Goal: Information Seeking & Learning: Compare options

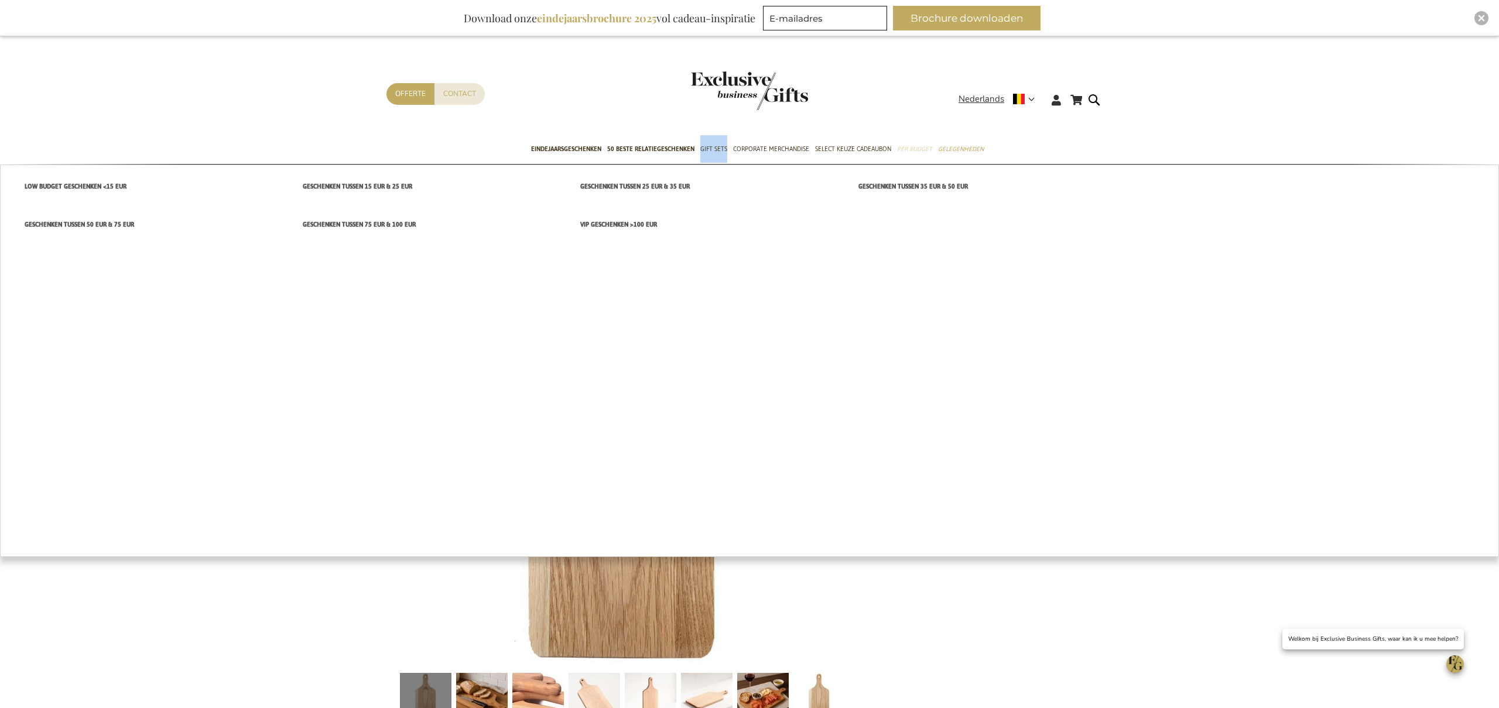
click at [920, 153] on span "Per Budget" at bounding box center [914, 149] width 35 height 12
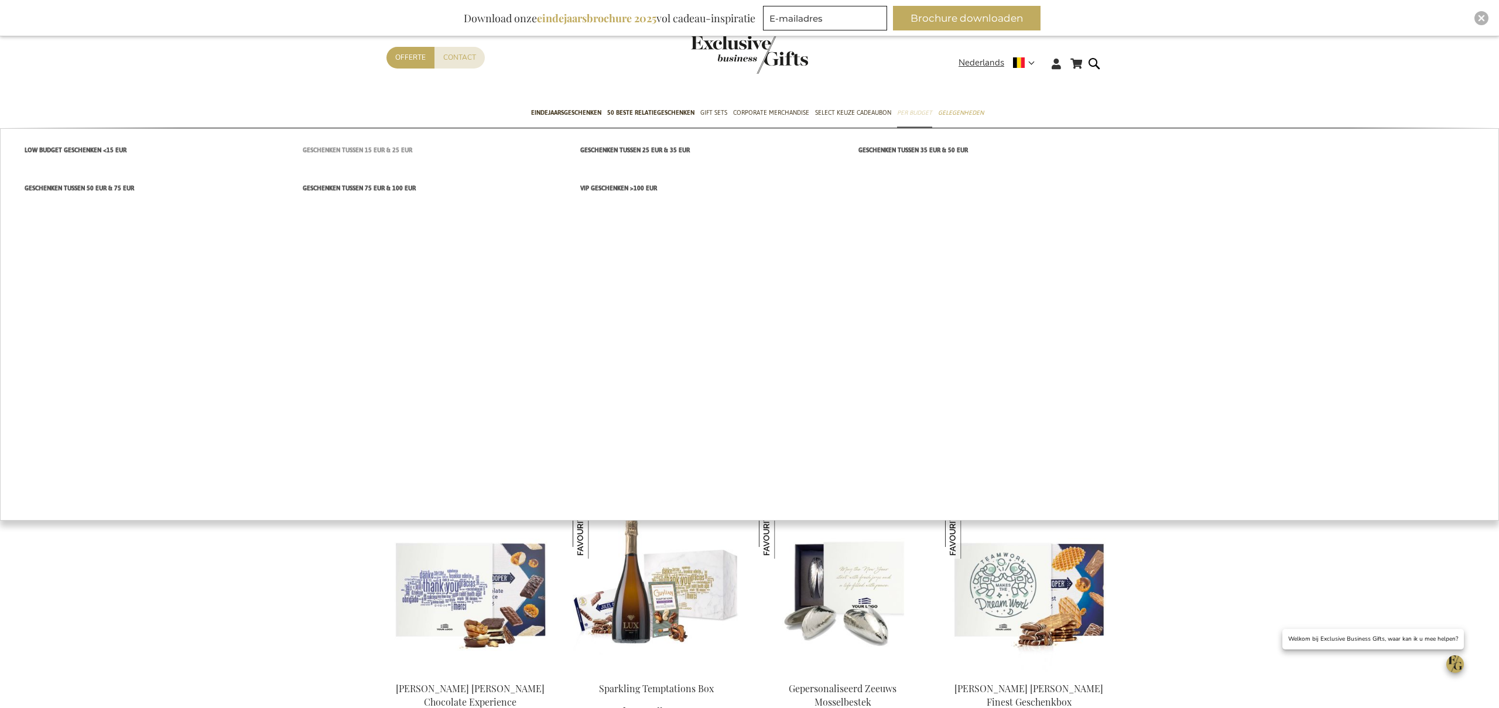
click at [371, 154] on span "Geschenken tussen 15 EUR & 25 EUR" at bounding box center [357, 150] width 109 height 12
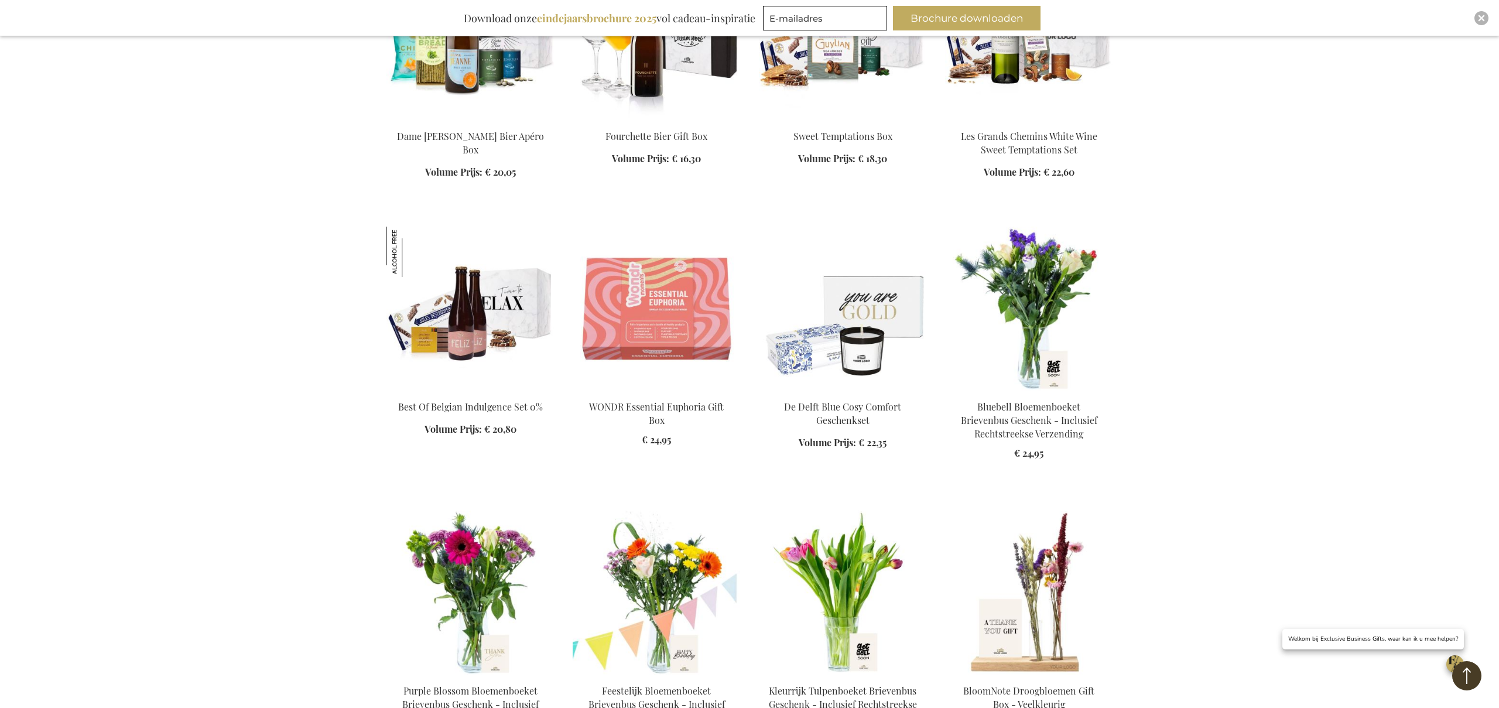
scroll to position [1364, 0]
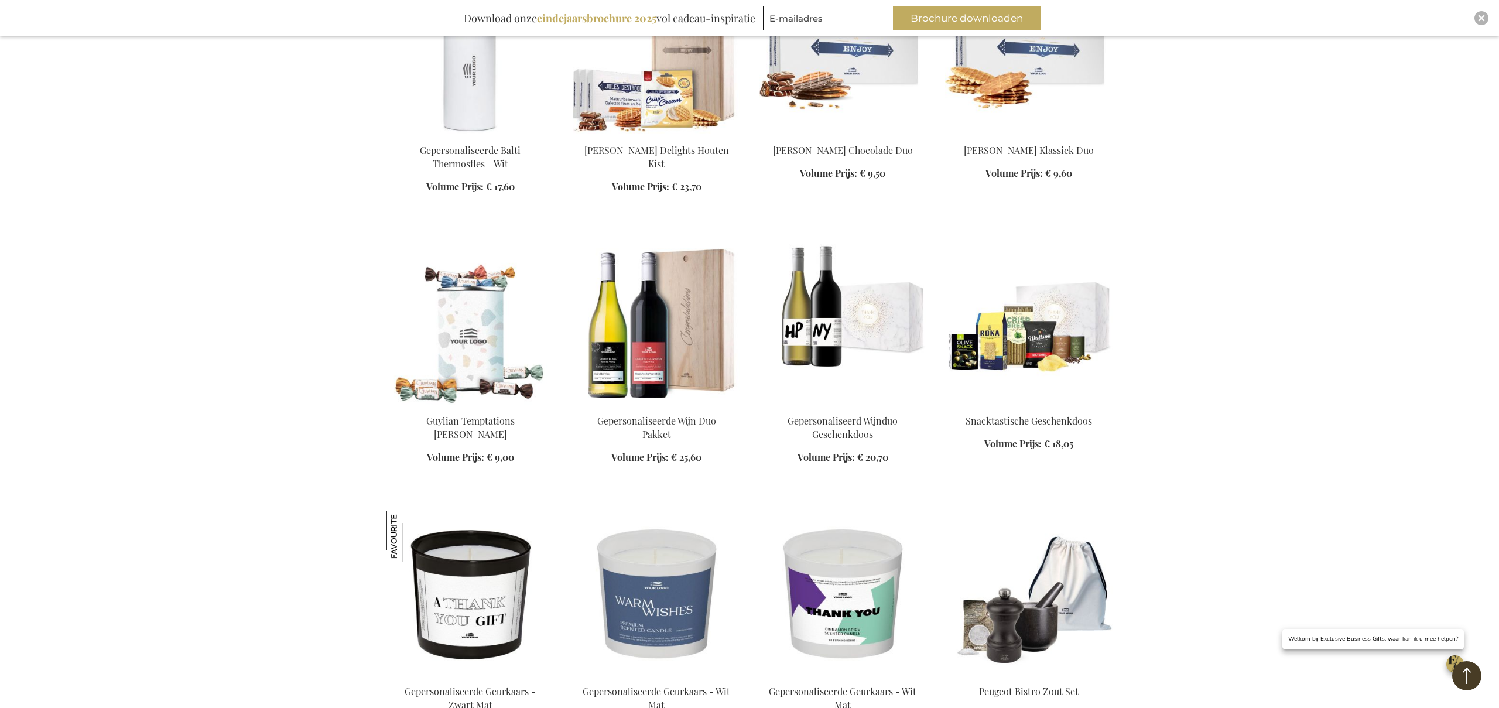
scroll to position [2459, 0]
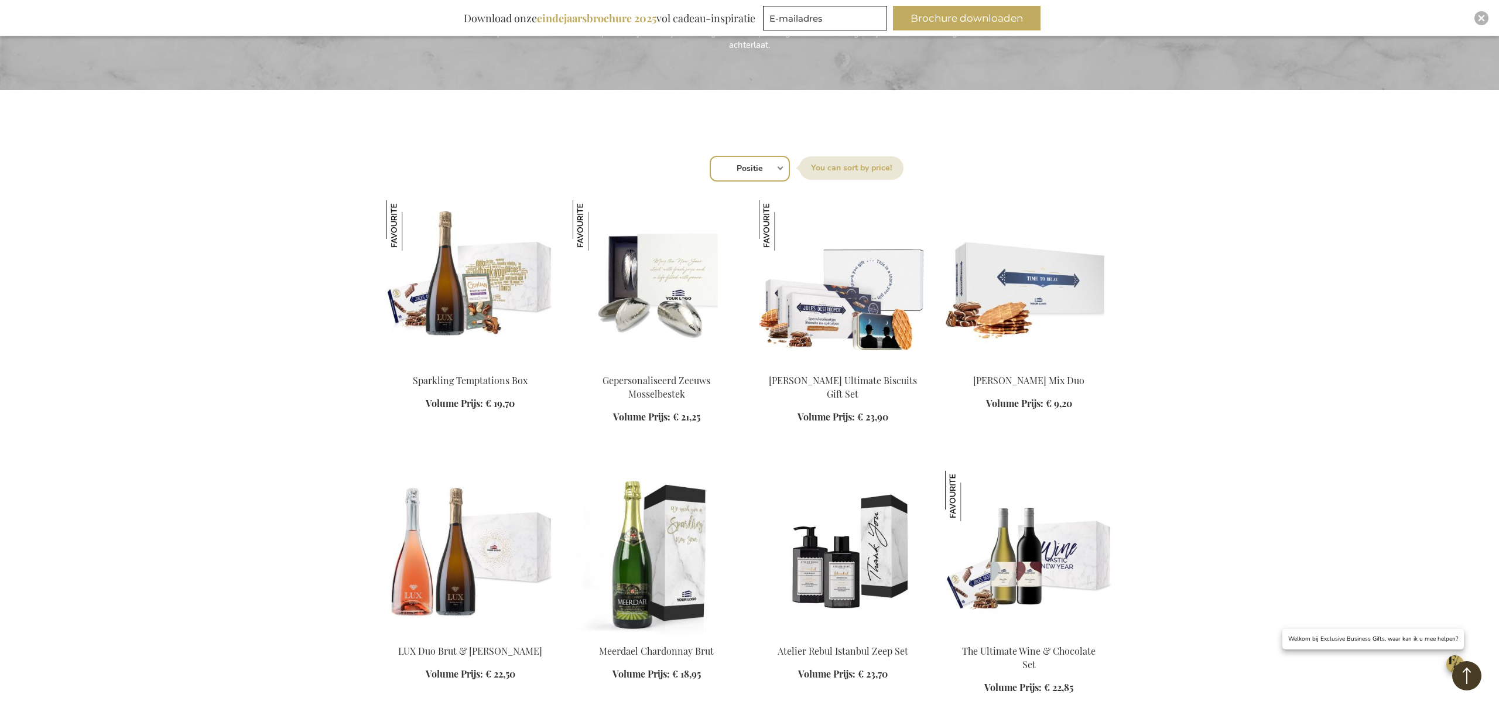
scroll to position [309, 0]
click at [854, 546] on img at bounding box center [842, 552] width 167 height 164
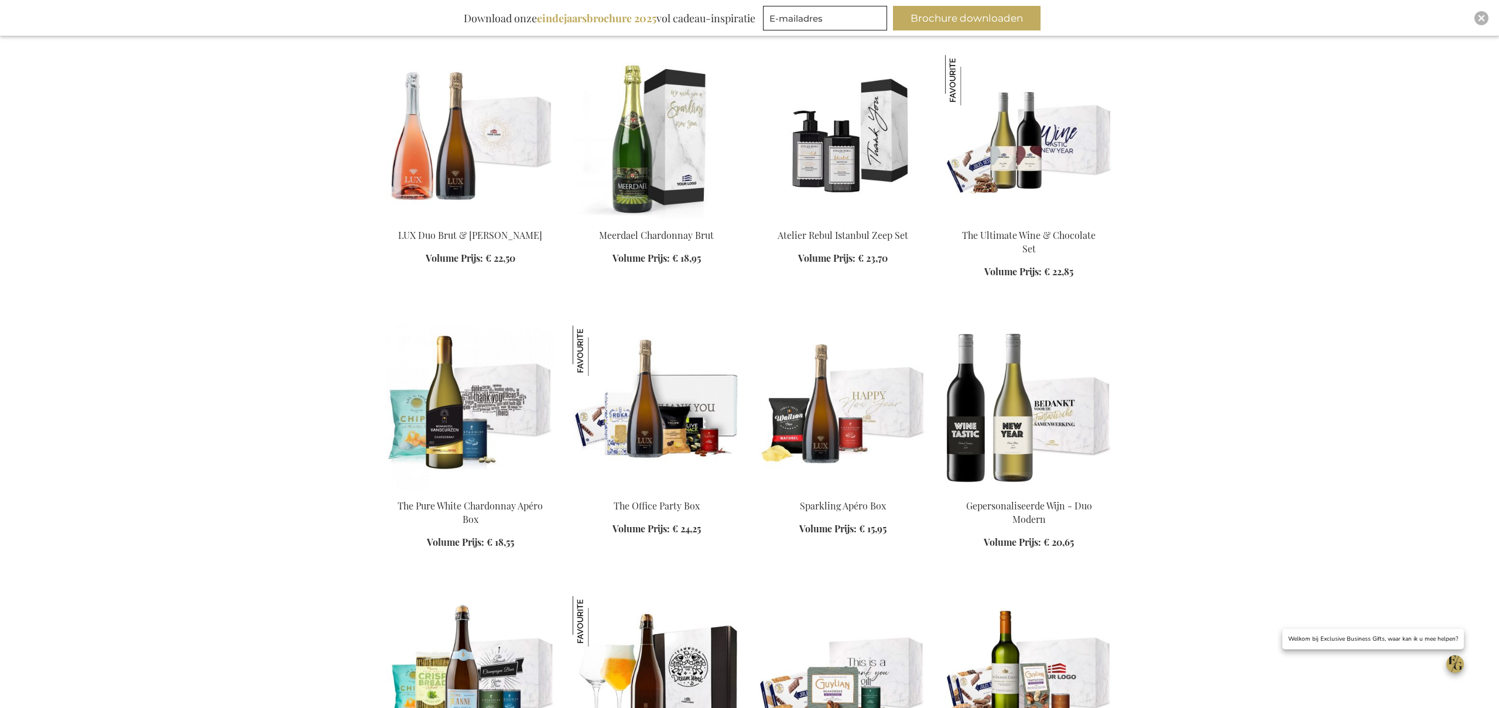
scroll to position [779, 0]
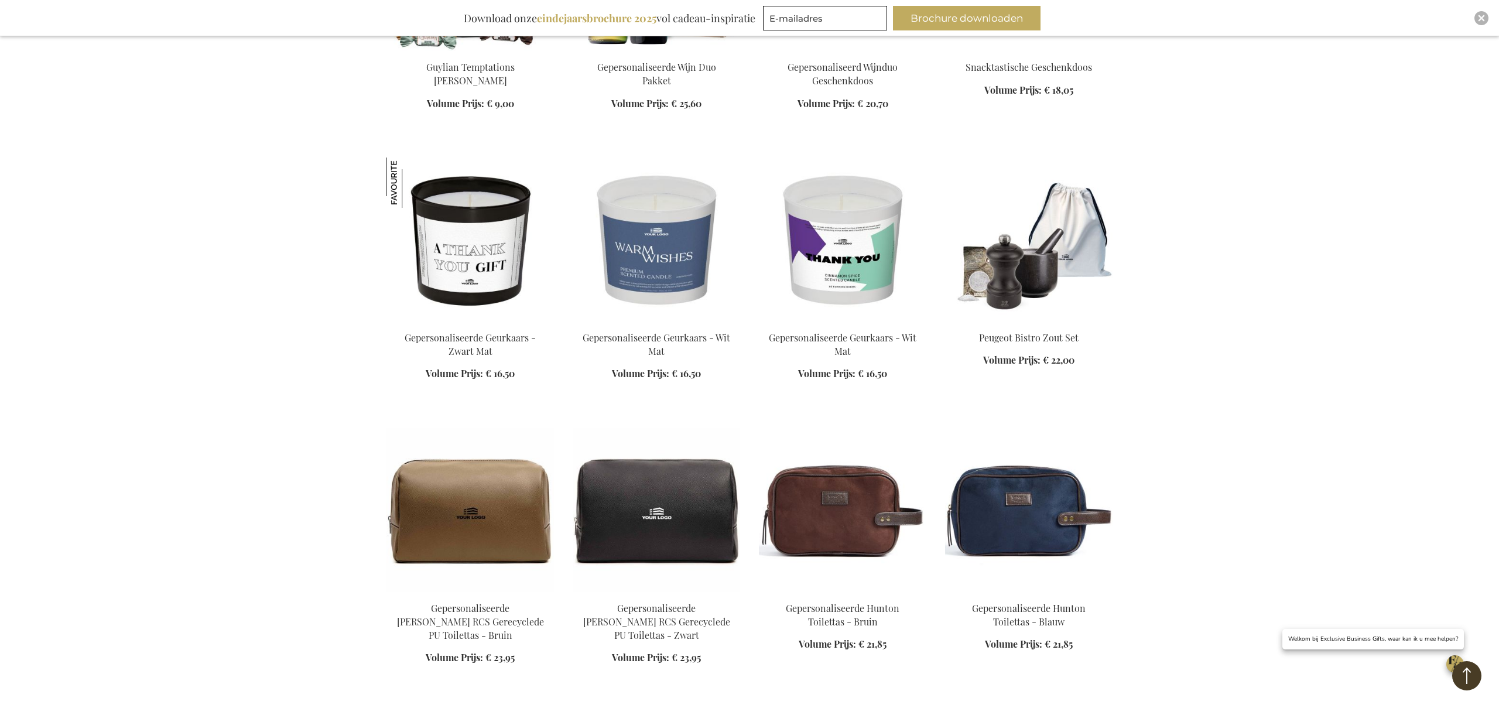
scroll to position [2812, 0]
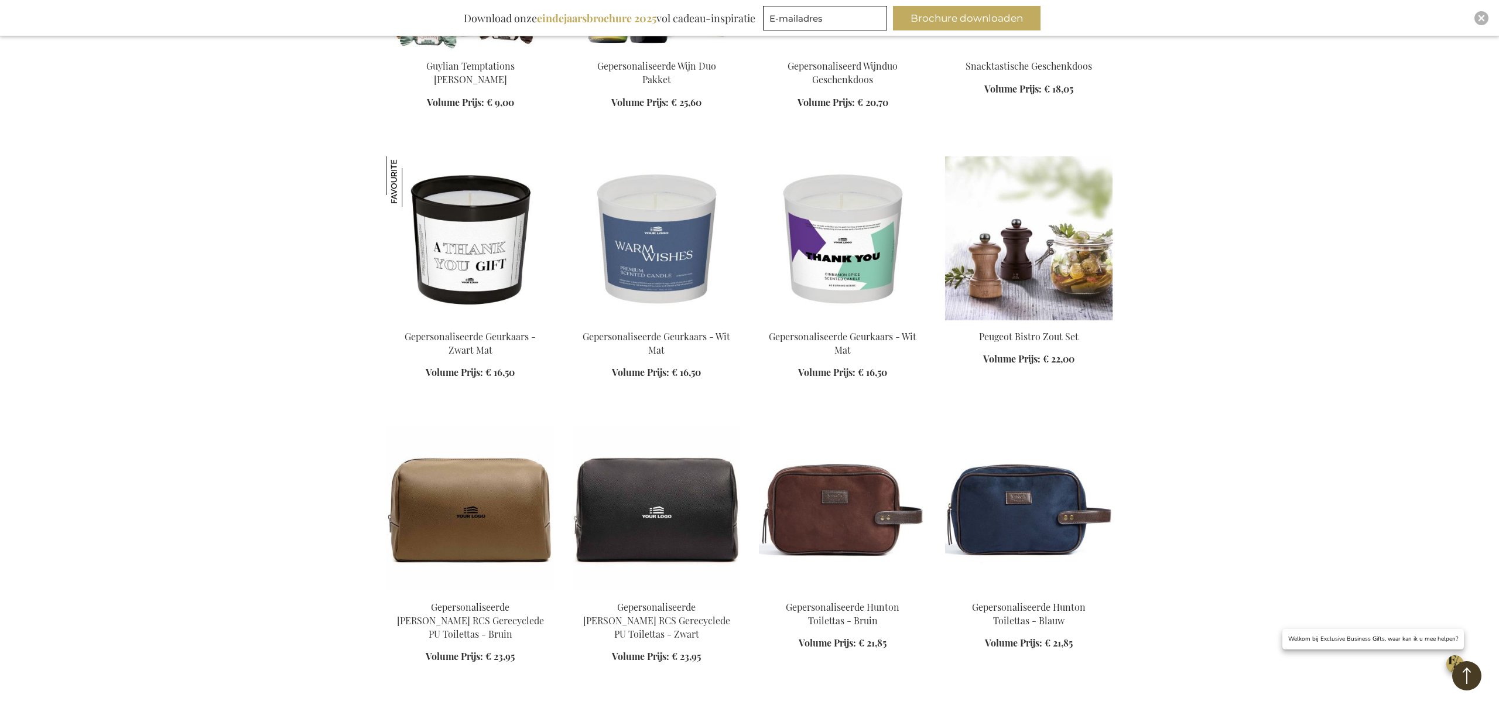
click at [1049, 290] on img at bounding box center [1028, 238] width 167 height 164
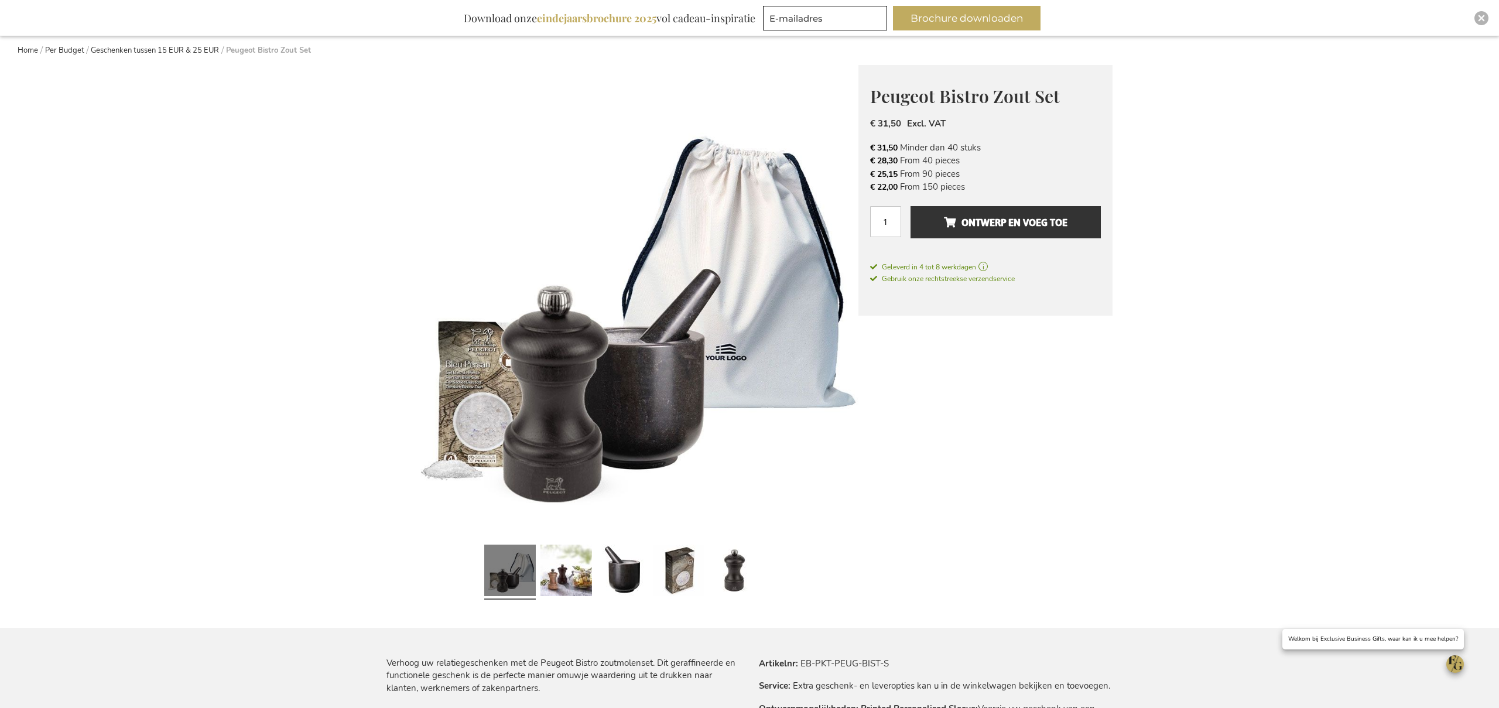
scroll to position [131, 0]
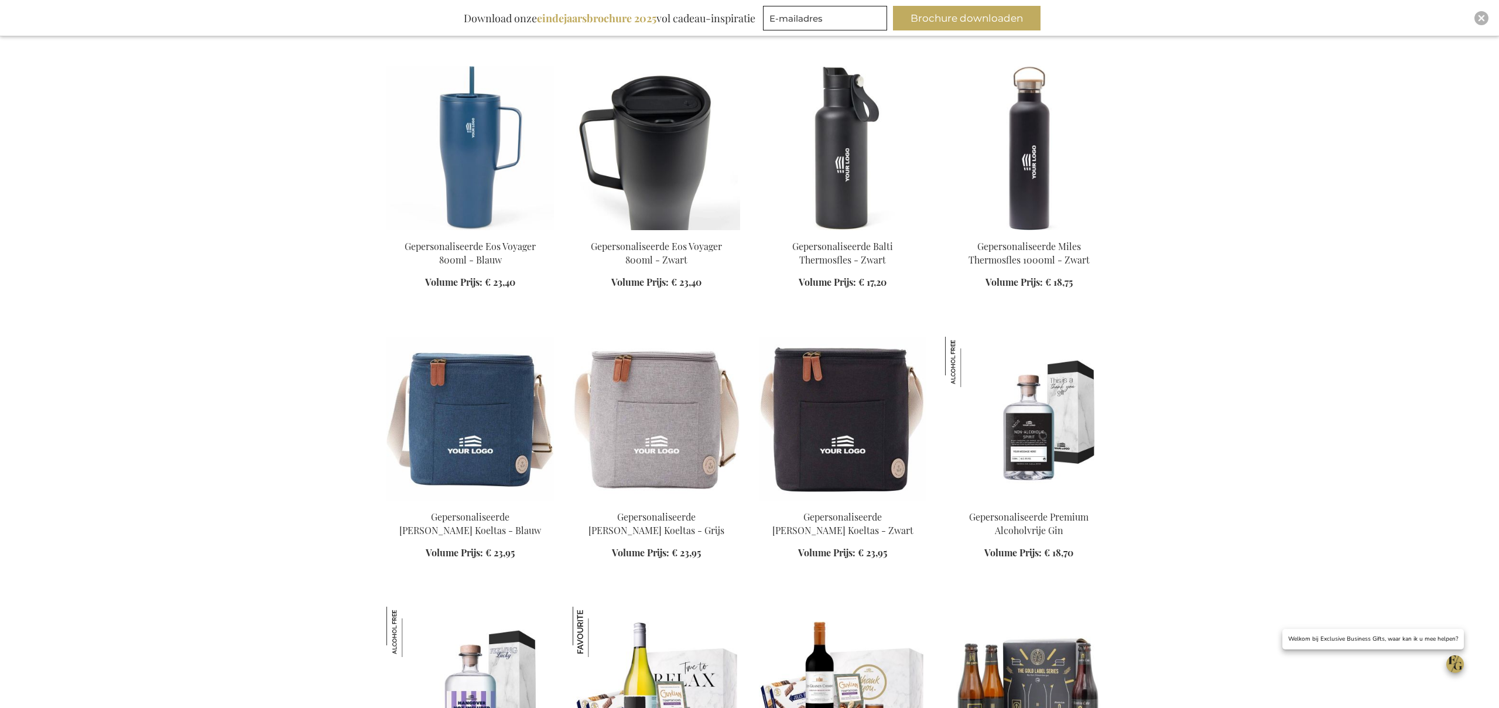
scroll to position [1651, 0]
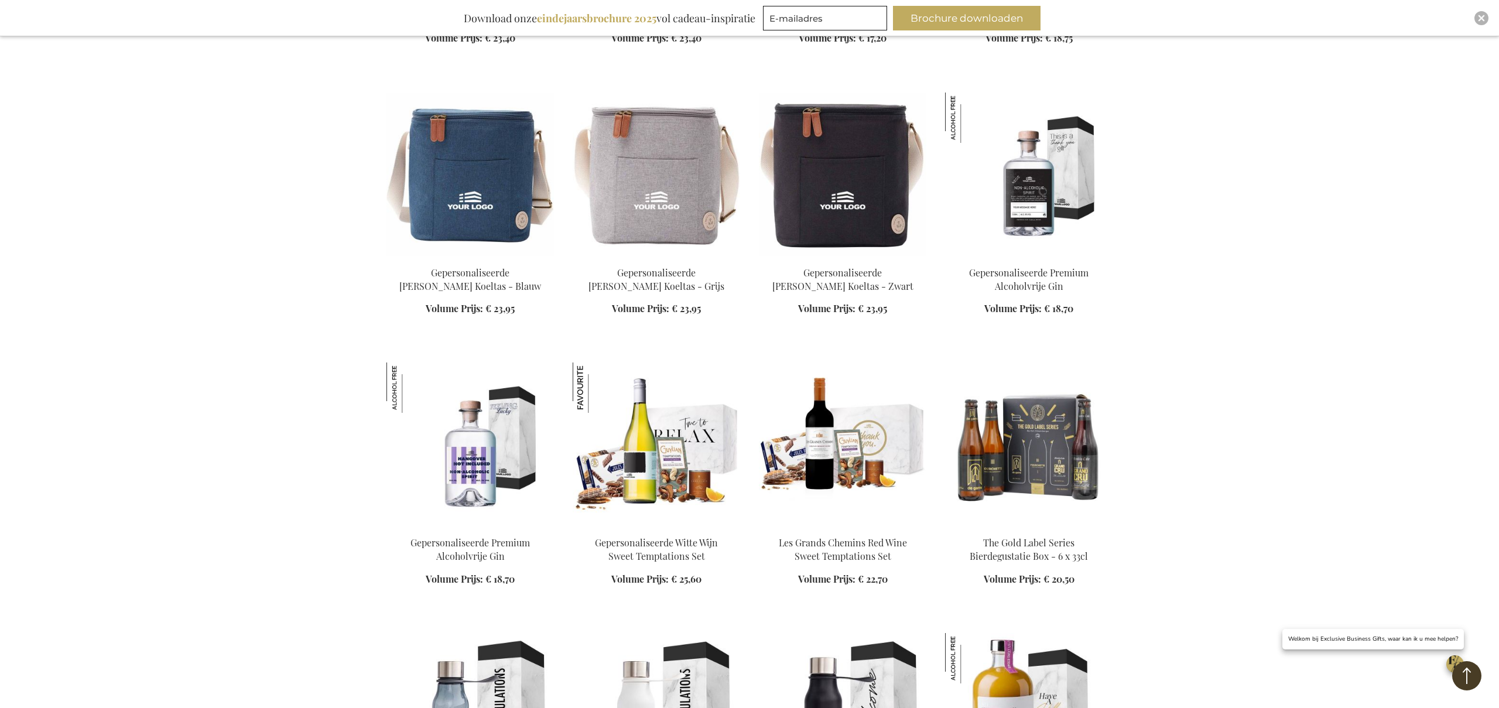
scroll to position [1891, 0]
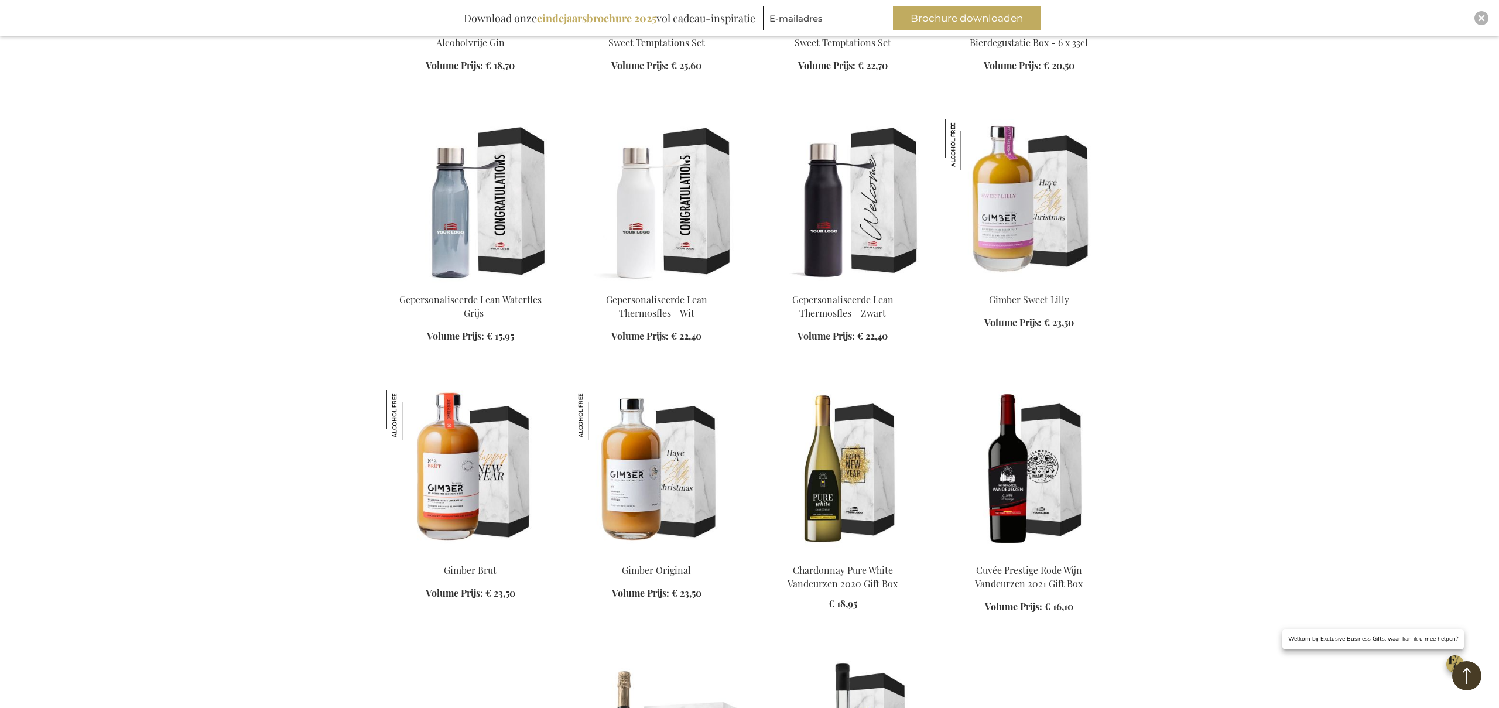
scroll to position [2410, 0]
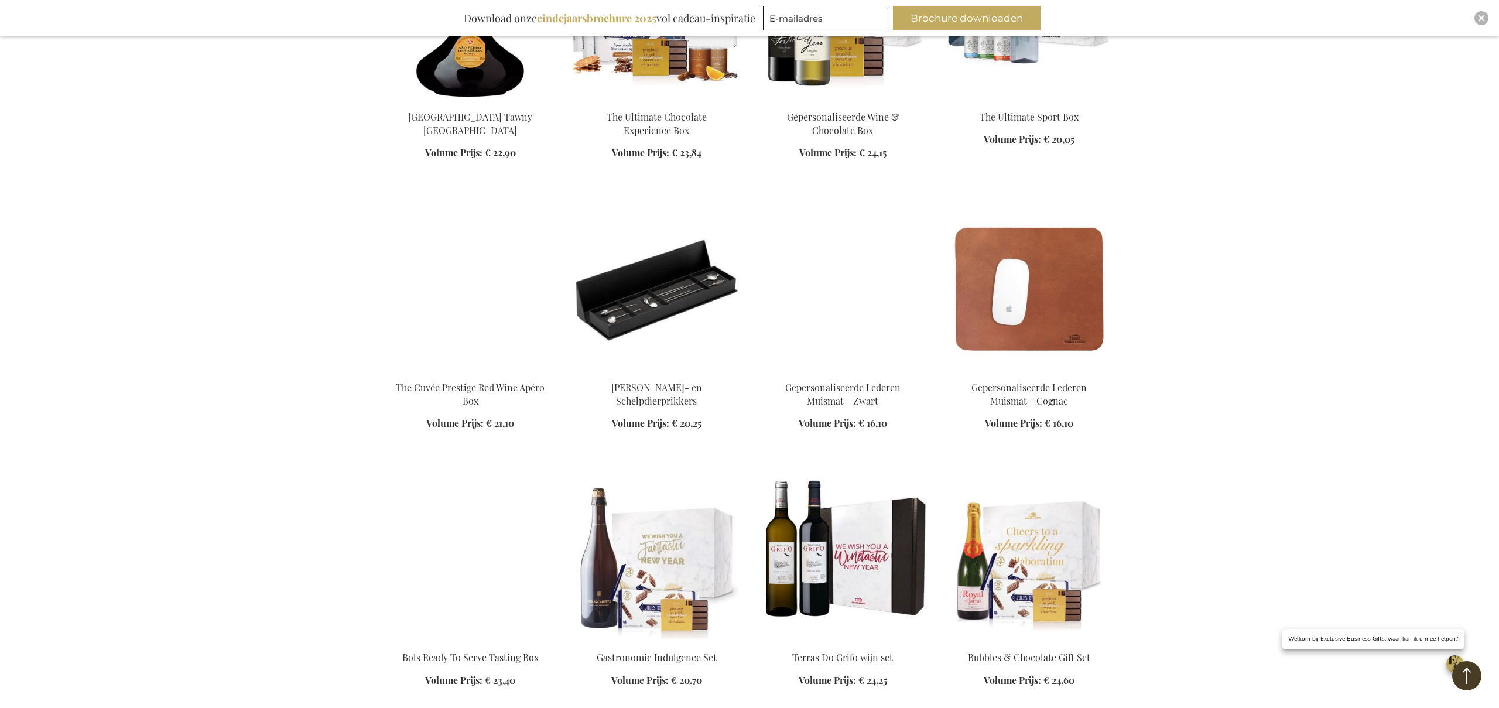
scroll to position [3402, 0]
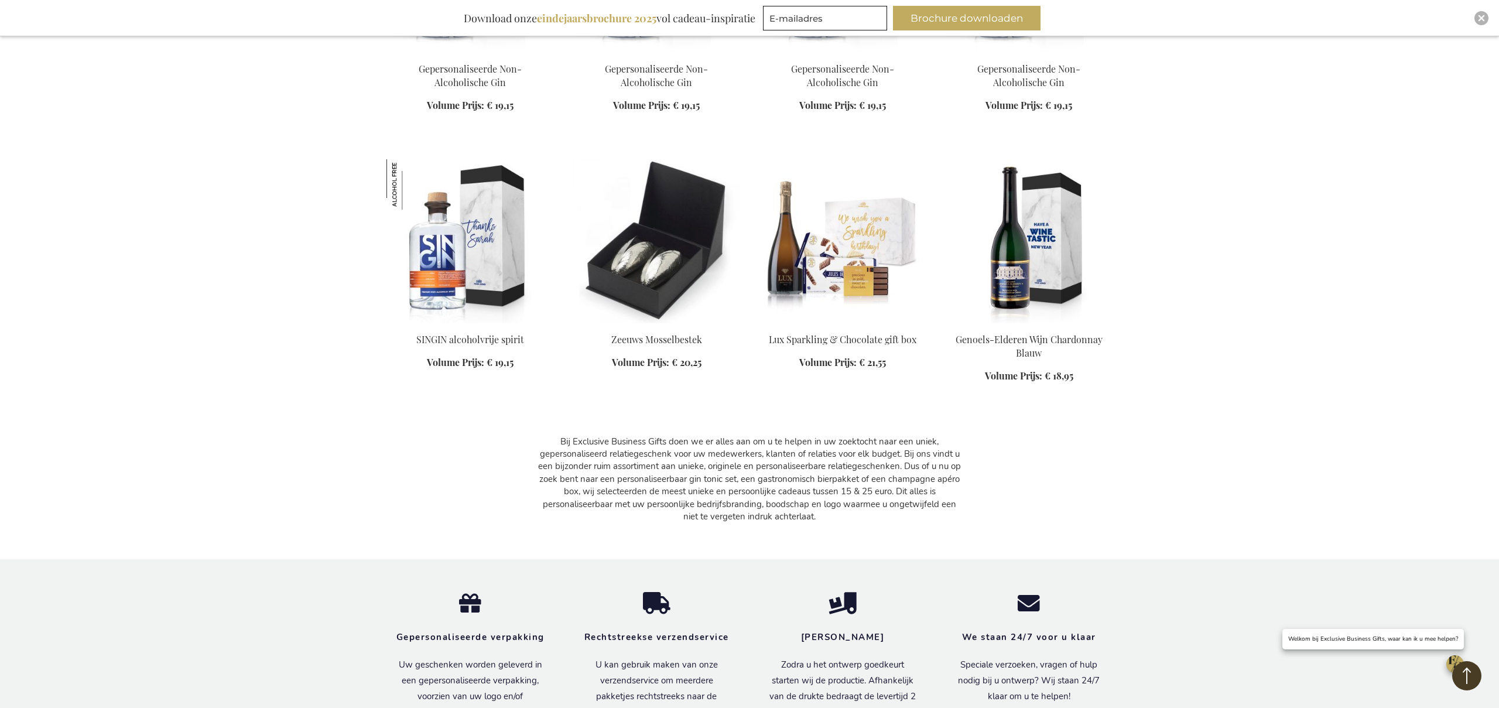
scroll to position [4251, 0]
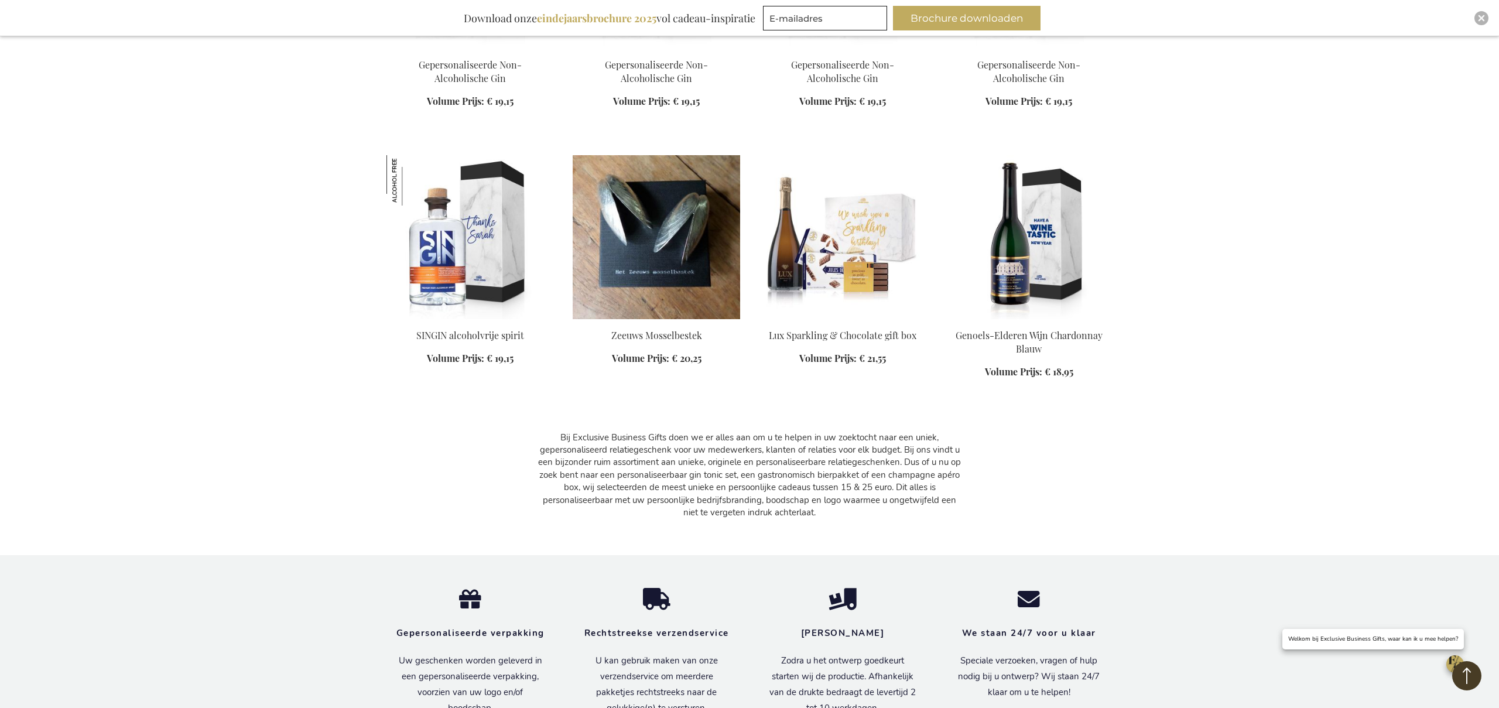
click at [683, 238] on img at bounding box center [656, 237] width 167 height 164
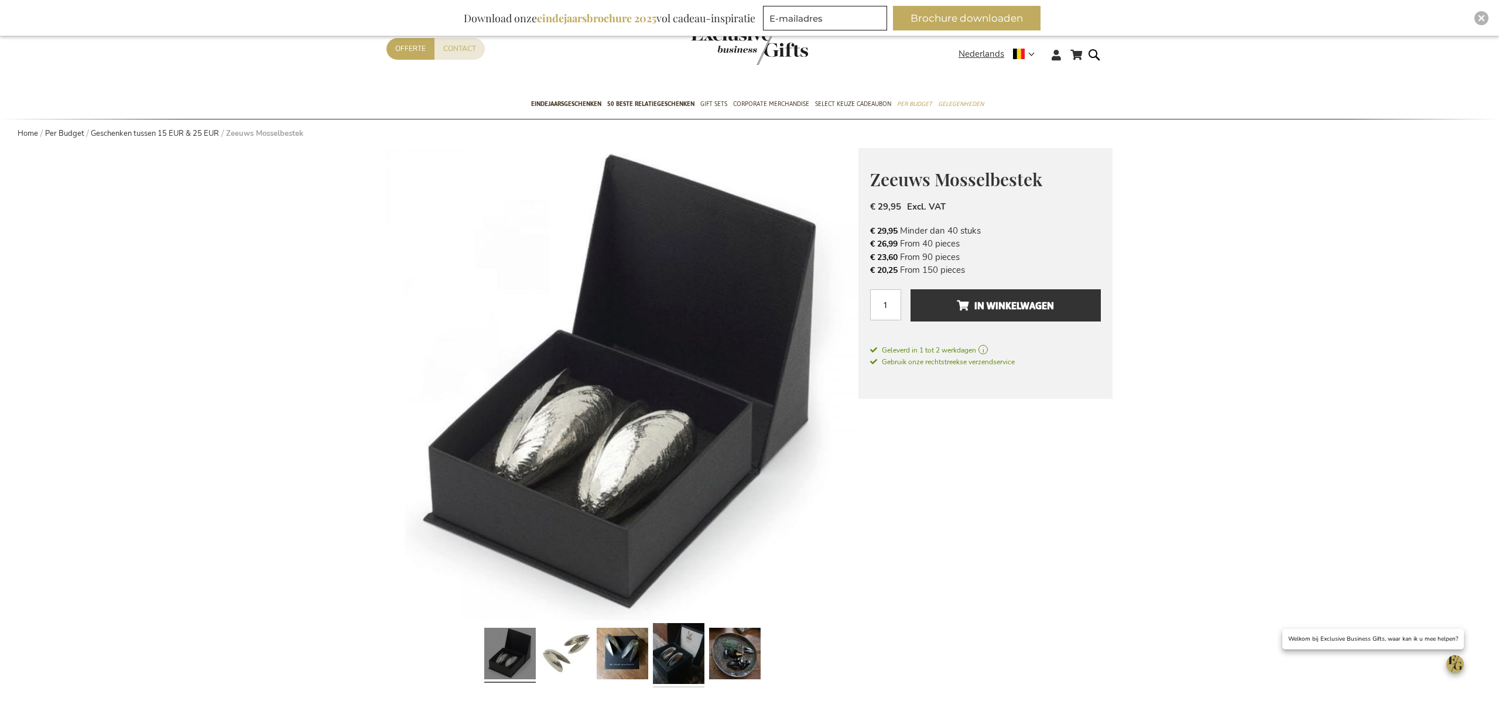
scroll to position [70, 0]
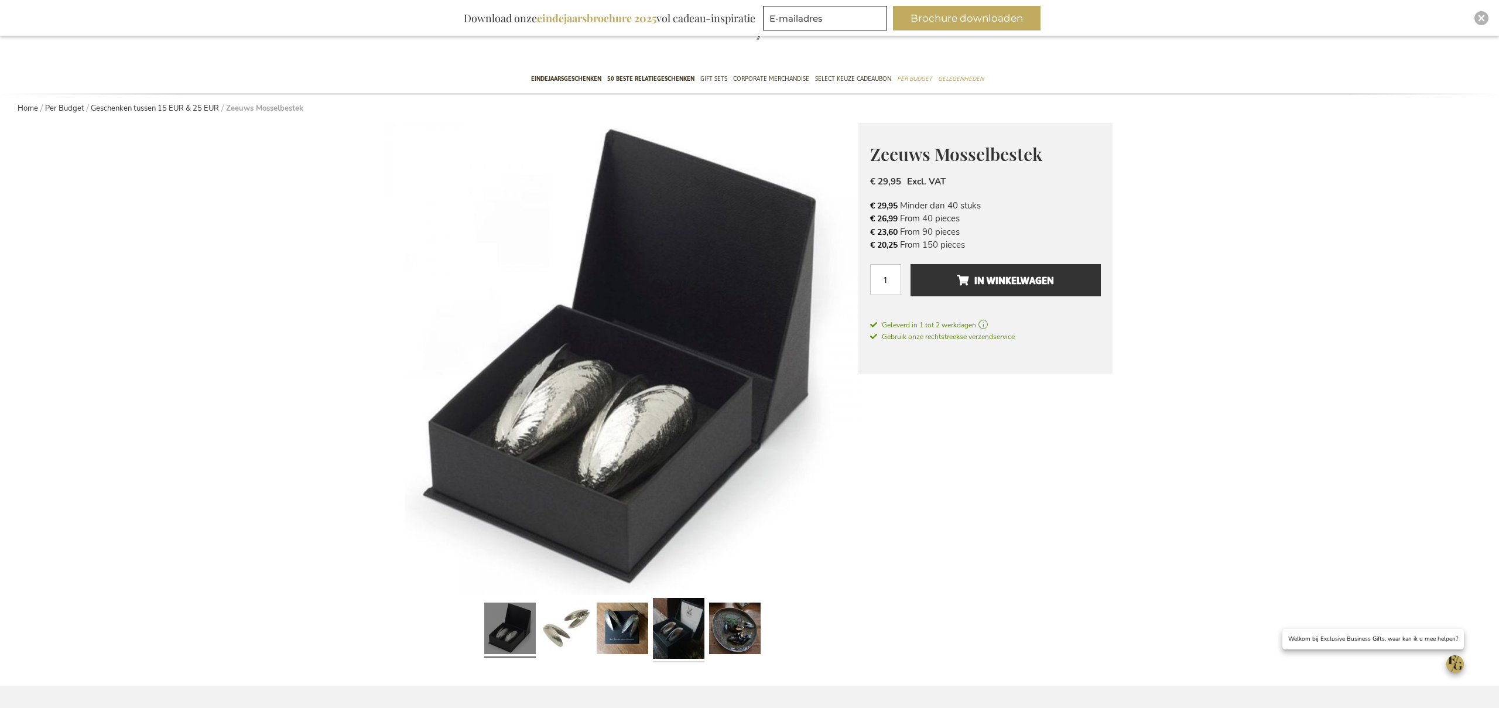
click at [695, 626] on link at bounding box center [678, 630] width 51 height 64
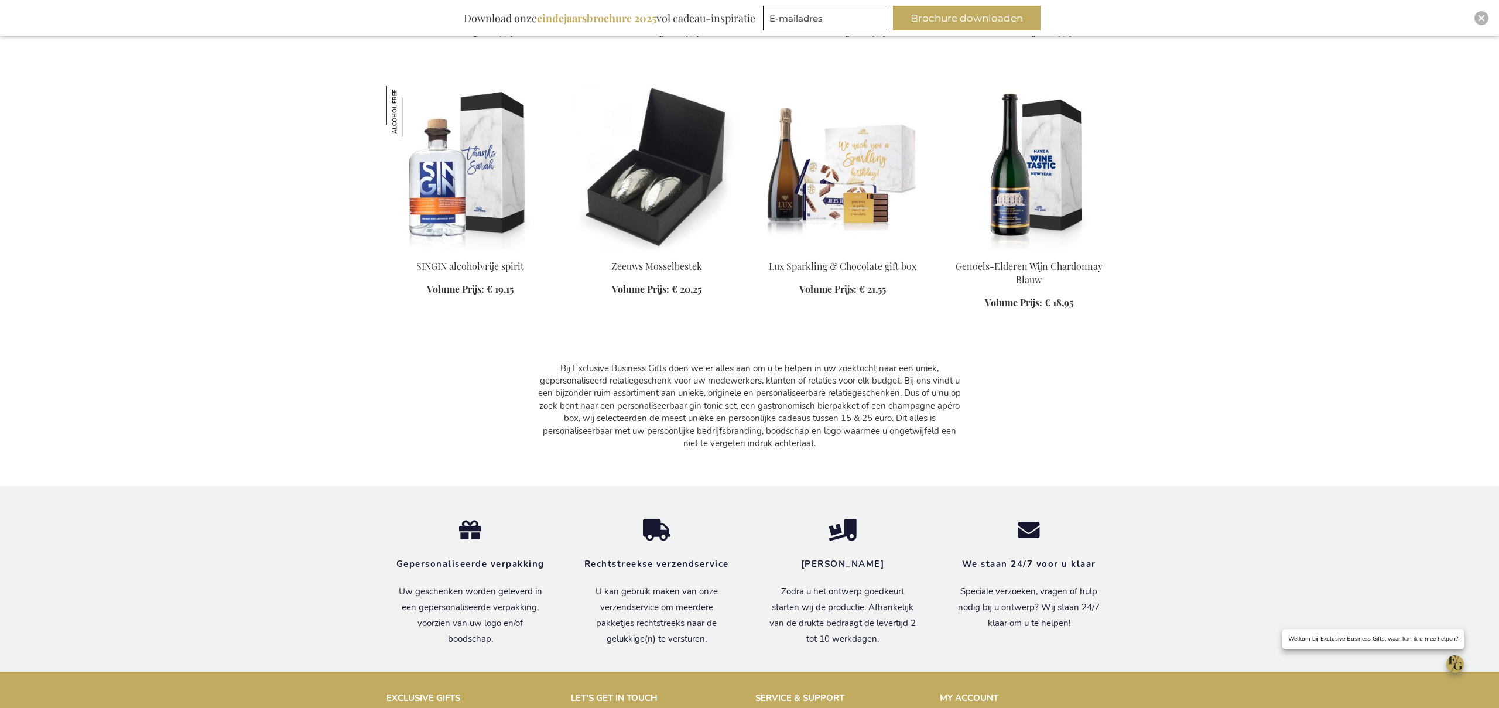
scroll to position [1036, 0]
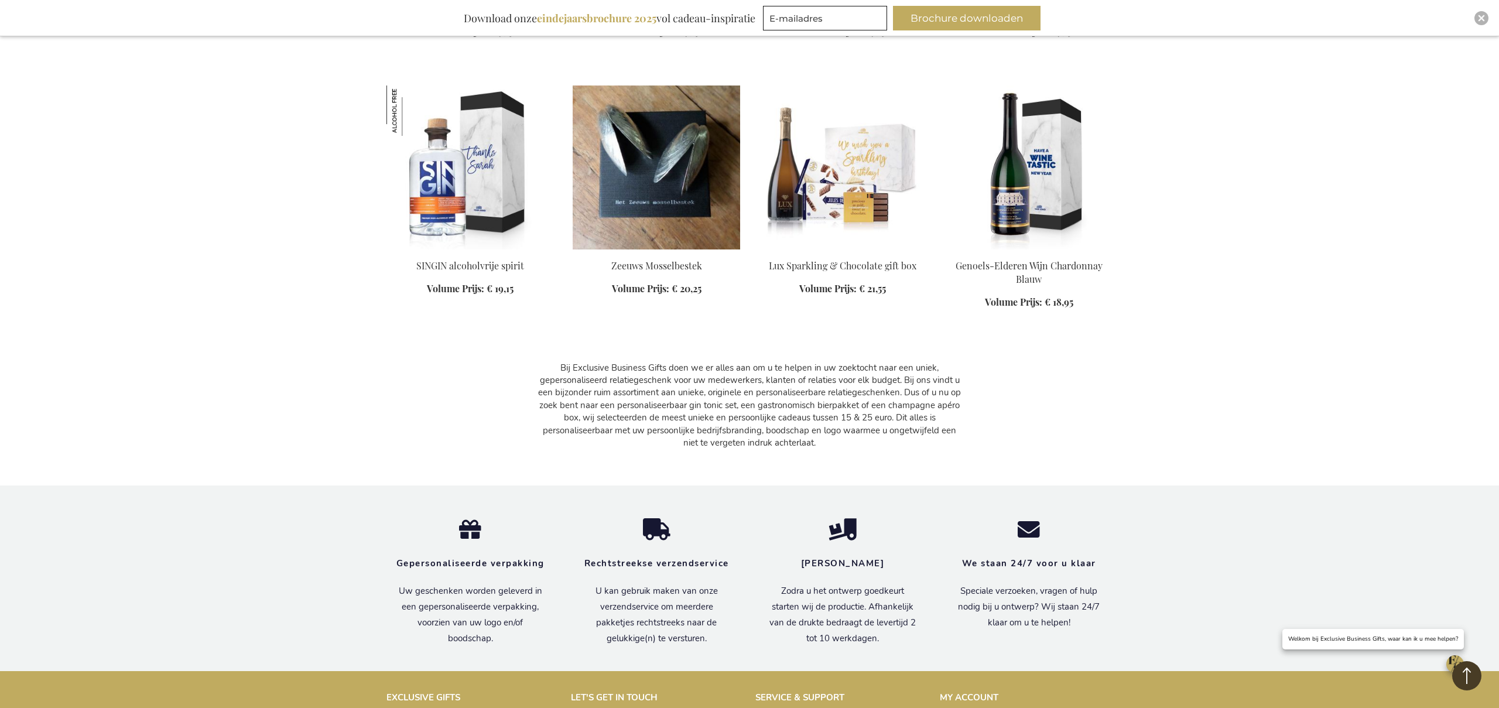
click at [652, 235] on img at bounding box center [656, 167] width 167 height 164
